Goal: Task Accomplishment & Management: Manage account settings

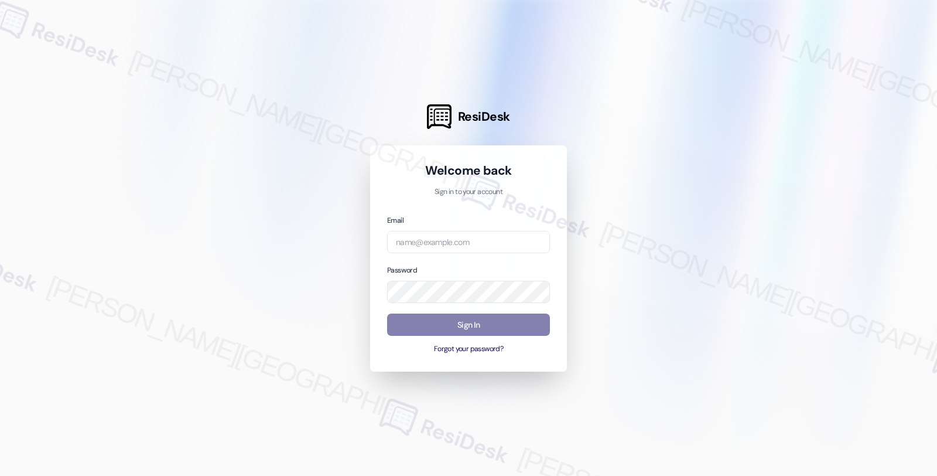
click at [481, 229] on div "Email" at bounding box center [468, 234] width 163 height 40
click at [484, 243] on input "email" at bounding box center [468, 242] width 163 height 23
type input "[EMAIL_ADDRESS][PERSON_NAME][DOMAIN_NAME]"
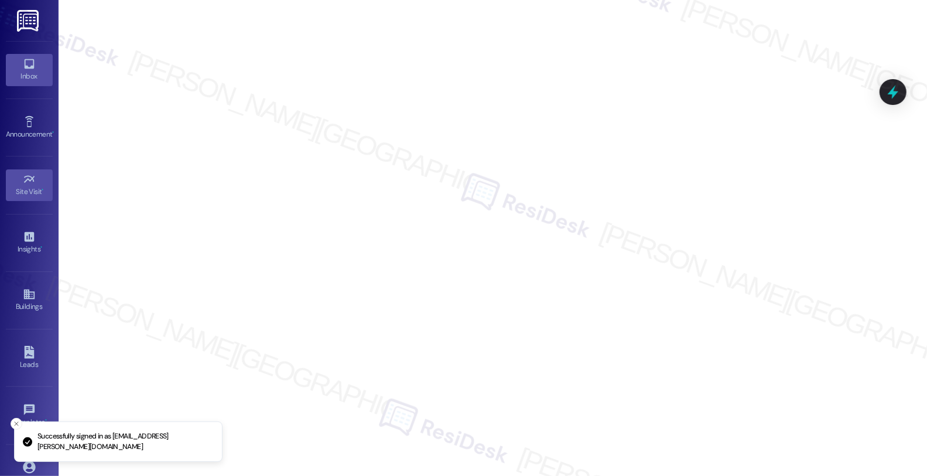
click at [26, 68] on icon at bounding box center [29, 64] width 10 height 10
